Goal: Task Accomplishment & Management: Manage account settings

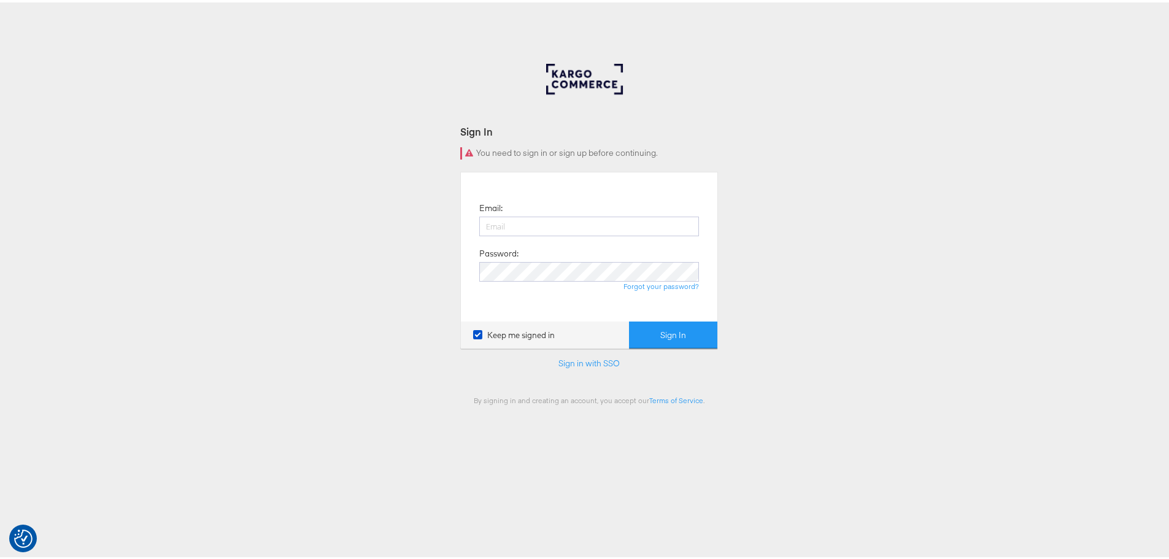
click at [499, 325] on div "Keep me signed in Sign In" at bounding box center [589, 333] width 256 height 28
click at [499, 330] on label "Keep me signed in" at bounding box center [514, 333] width 82 height 12
click at [0, 0] on input "Keep me signed in" at bounding box center [0, 0] width 0 height 0
click at [499, 215] on input "email" at bounding box center [589, 224] width 220 height 20
type input "[EMAIL_ADDRESS][DOMAIN_NAME]"
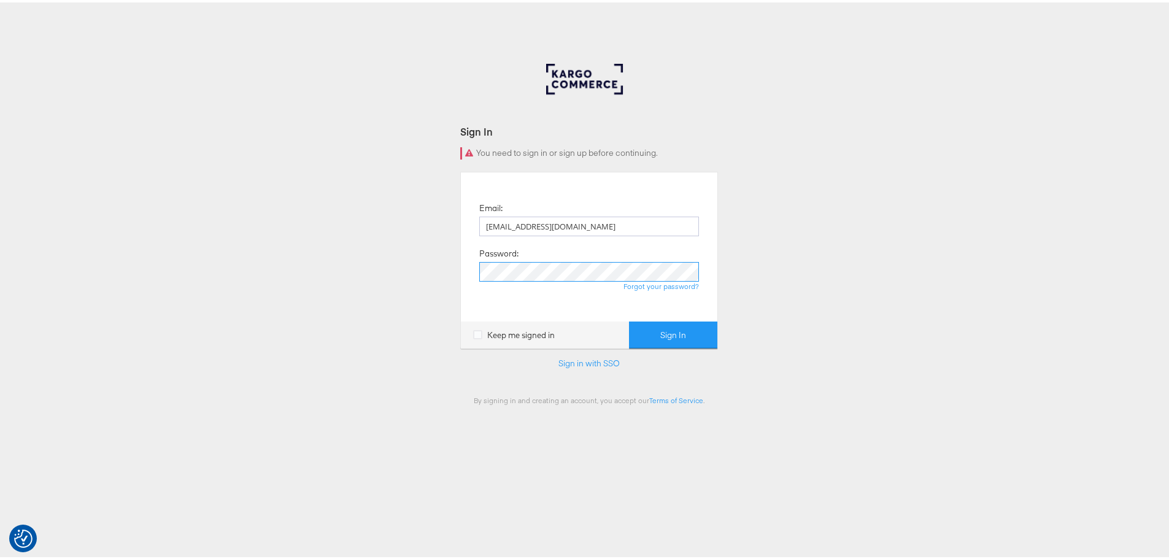
click at [629, 319] on button "Sign In" at bounding box center [673, 333] width 88 height 28
click at [382, 274] on div "Sign In Invalid email or password. Email: [EMAIL_ADDRESS][DOMAIN_NAME] Password…" at bounding box center [589, 367] width 1178 height 613
click at [629, 319] on button "Sign In" at bounding box center [673, 333] width 88 height 28
